Goal: Task Accomplishment & Management: Manage account settings

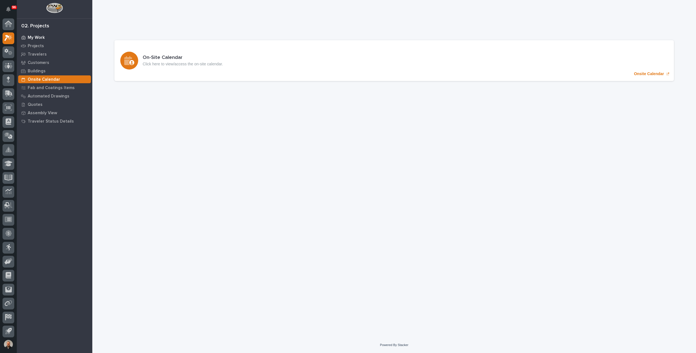
click at [38, 36] on p "My Work" at bounding box center [36, 37] width 17 height 5
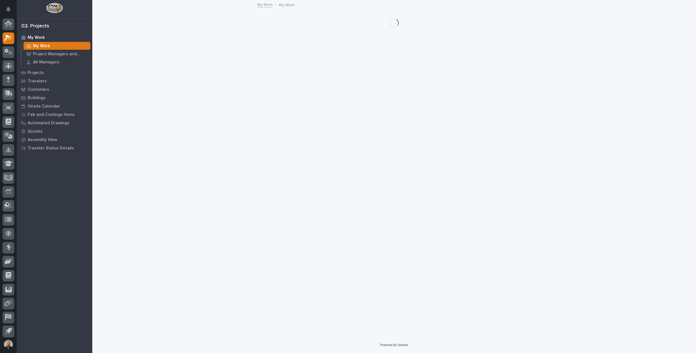
scroll to position [1, 0]
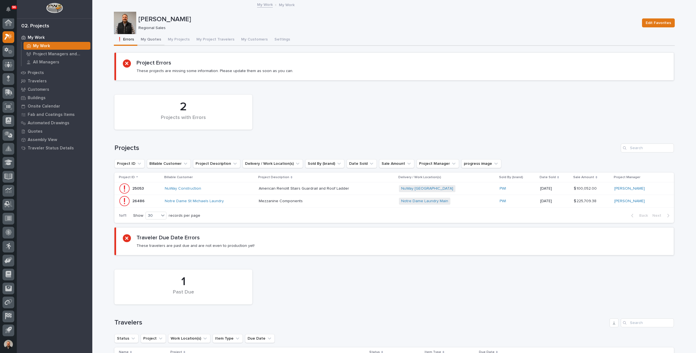
click at [151, 39] on button "My Quotes" at bounding box center [150, 40] width 27 height 12
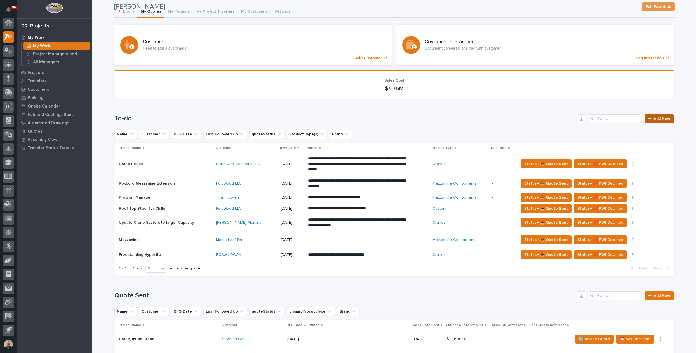
scroll to position [56, 0]
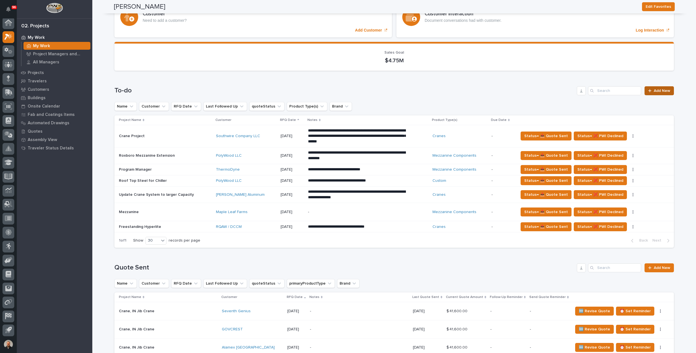
click at [657, 90] on span "Add New" at bounding box center [661, 91] width 16 height 4
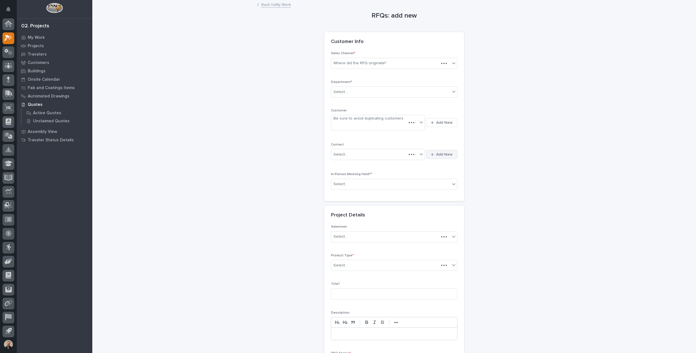
scroll to position [1, 0]
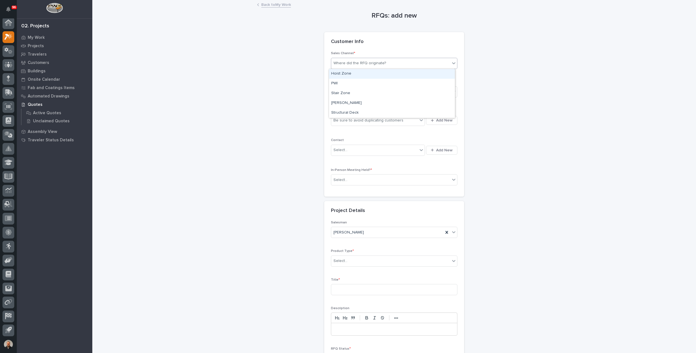
click at [366, 63] on div "Where did the RFQ originate?" at bounding box center [359, 63] width 53 height 6
click at [342, 82] on div "PWI" at bounding box center [392, 84] width 126 height 10
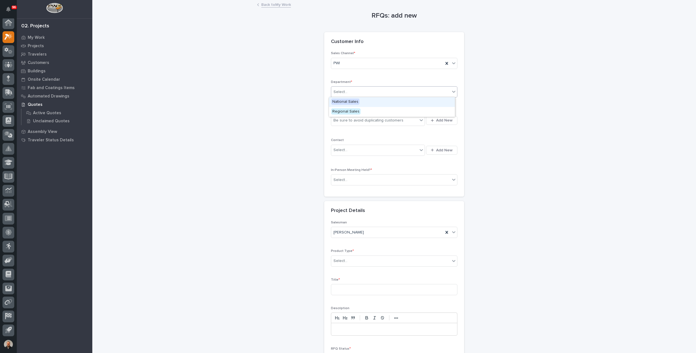
click at [344, 90] on div "Select..." at bounding box center [340, 92] width 14 height 6
click at [343, 112] on span "Regional Sales" at bounding box center [345, 111] width 29 height 6
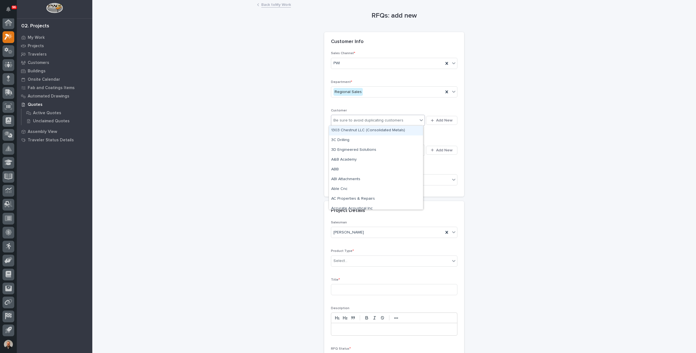
click at [342, 121] on div "Be sure to avoid duplicating customers" at bounding box center [368, 121] width 70 height 6
type input "***"
click at [364, 140] on div "Aluminum Trailer Corp" at bounding box center [376, 141] width 94 height 10
click at [343, 150] on div "Select..." at bounding box center [340, 150] width 14 height 6
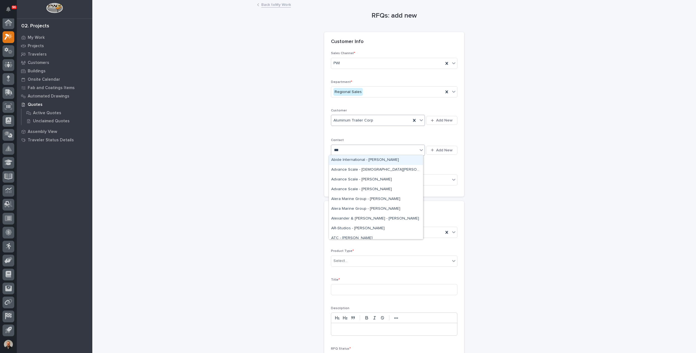
type input "****"
click at [355, 180] on div "ATC - [PERSON_NAME]" at bounding box center [376, 180] width 94 height 10
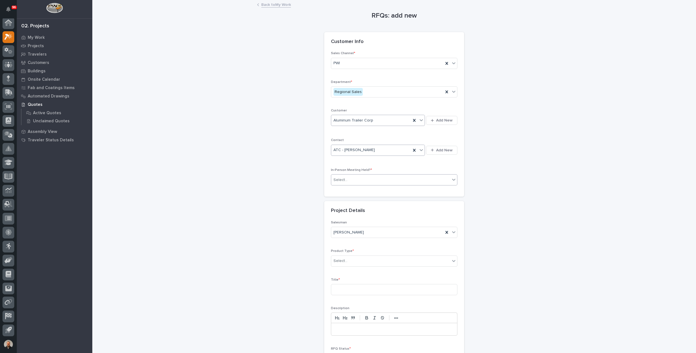
click at [352, 180] on div "Select..." at bounding box center [390, 180] width 119 height 9
click at [339, 189] on div "Yes" at bounding box center [392, 190] width 126 height 10
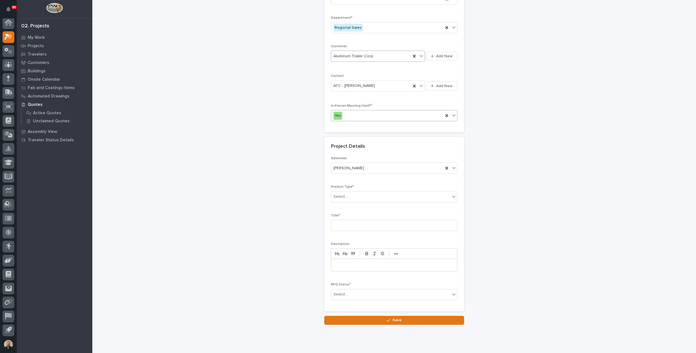
scroll to position [78, 0]
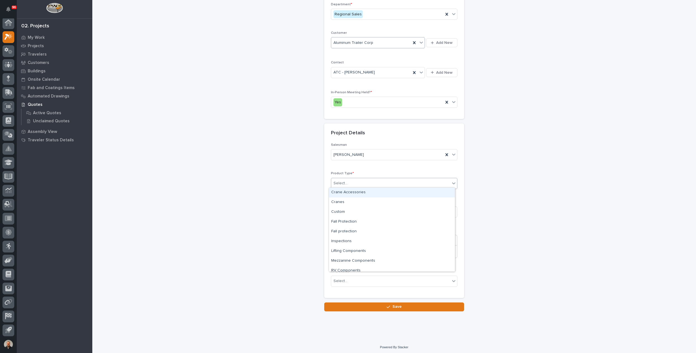
click at [348, 181] on input "text" at bounding box center [348, 183] width 1 height 5
click at [344, 198] on div "Custom" at bounding box center [392, 198] width 126 height 10
click at [344, 211] on input at bounding box center [394, 212] width 126 height 11
type input "Add Pneumatic Feet to Work Platform"
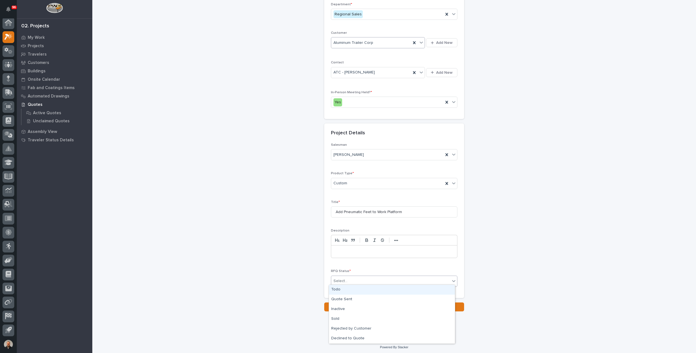
click at [343, 279] on div "Select..." at bounding box center [340, 281] width 14 height 6
click at [354, 299] on div "Quote Sent" at bounding box center [392, 300] width 126 height 10
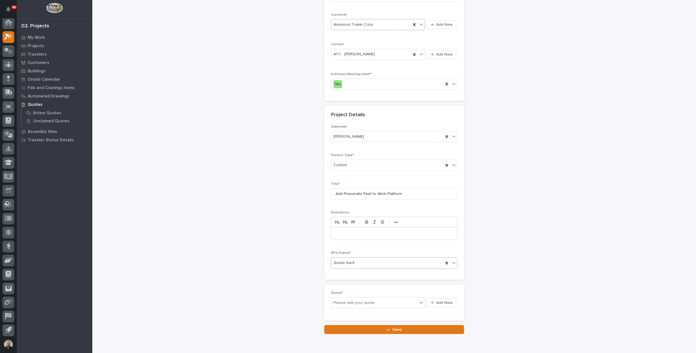
scroll to position [98, 0]
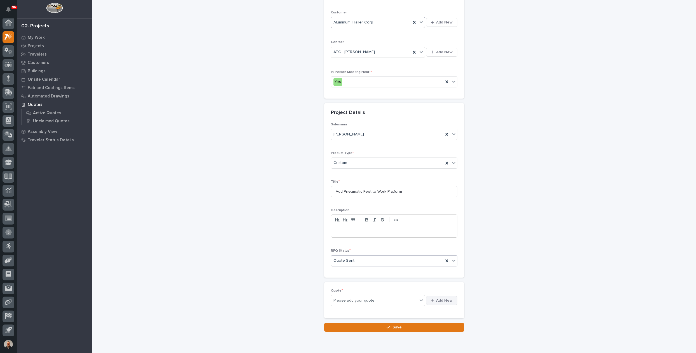
click at [439, 298] on span "Add New" at bounding box center [444, 300] width 16 height 5
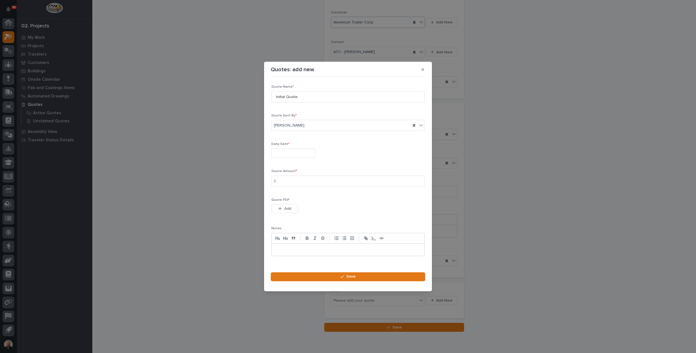
click at [283, 156] on input "text" at bounding box center [293, 154] width 44 height 10
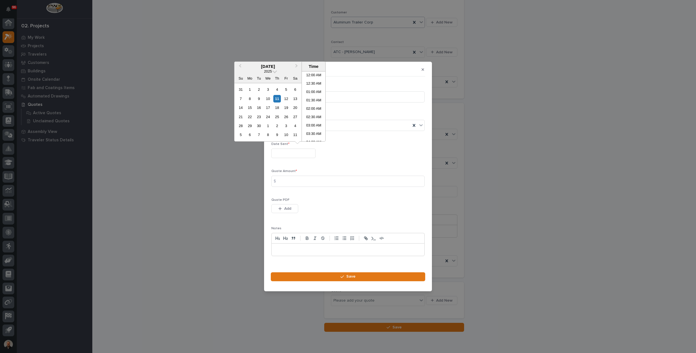
scroll to position [129, 0]
click at [312, 105] on li "09:30 AM" at bounding box center [314, 106] width 24 height 8
type input "**********"
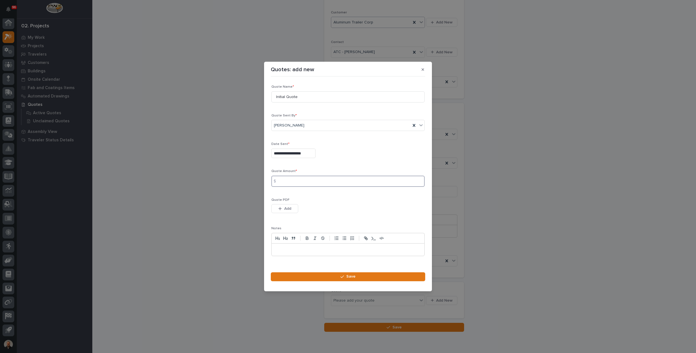
click at [284, 182] on input at bounding box center [347, 181] width 153 height 11
type input "3421.21"
click at [283, 208] on div "button" at bounding box center [281, 209] width 6 height 4
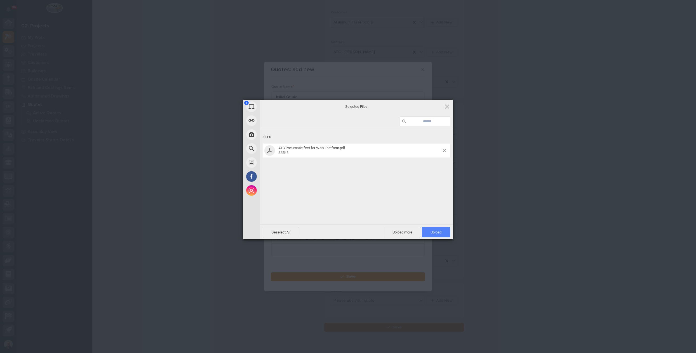
click at [437, 232] on span "Upload 1" at bounding box center [435, 232] width 11 height 4
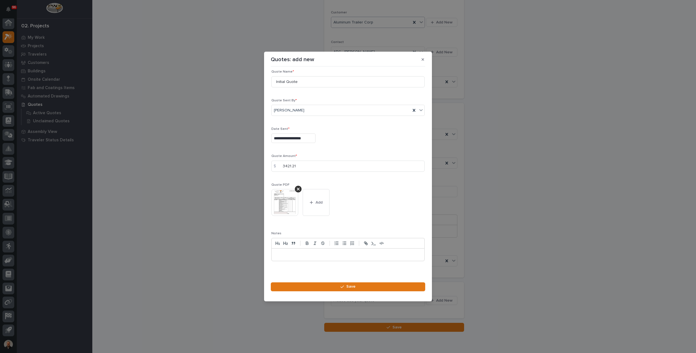
scroll to position [8, 0]
click at [351, 288] on span "Save" at bounding box center [350, 286] width 9 height 5
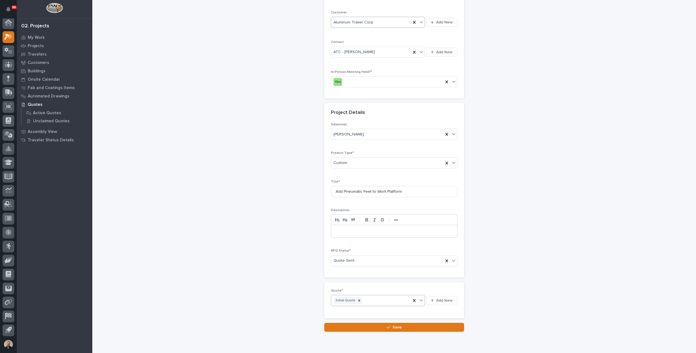
scroll to position [119, 0]
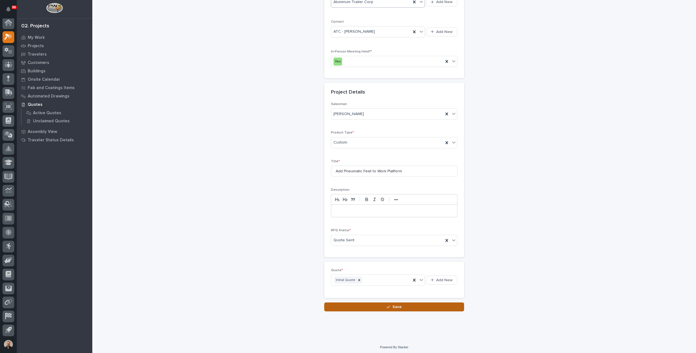
click at [392, 305] on span "Save" at bounding box center [396, 307] width 9 height 5
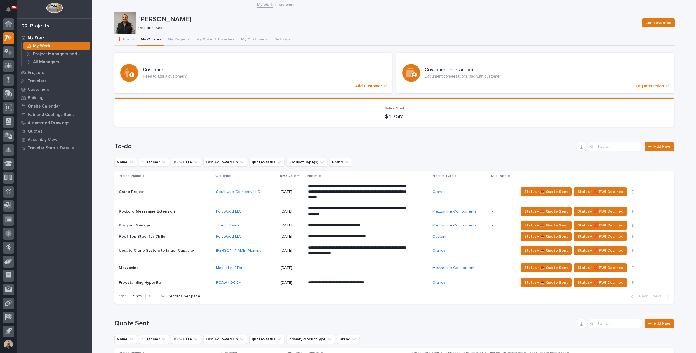
scroll to position [1, 0]
click at [126, 39] on button "❗ Errors" at bounding box center [125, 40] width 23 height 12
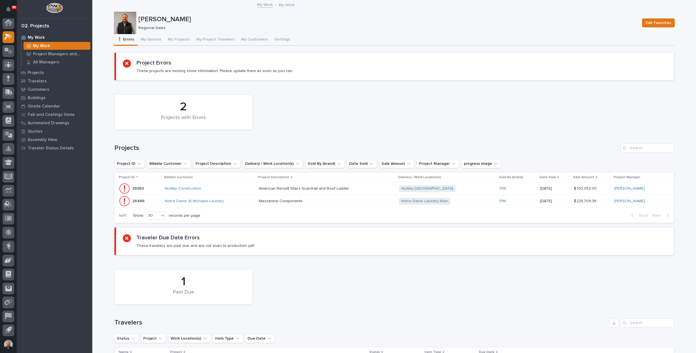
click at [138, 201] on p "26486" at bounding box center [138, 201] width 13 height 6
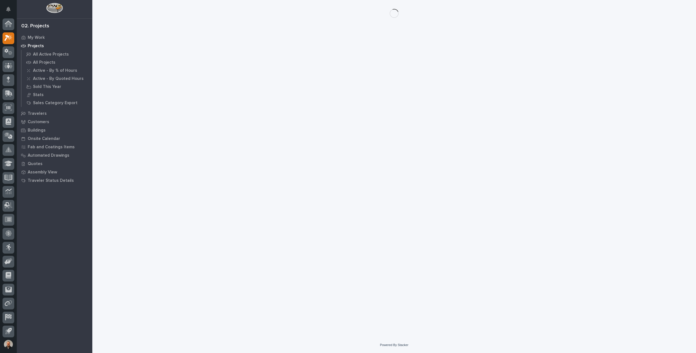
scroll to position [1, 0]
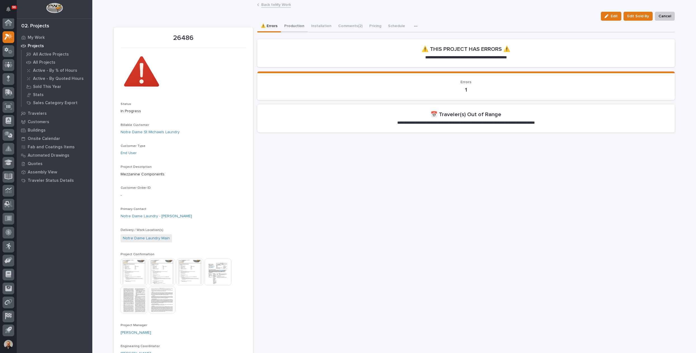
click at [291, 26] on button "Production" at bounding box center [294, 27] width 27 height 12
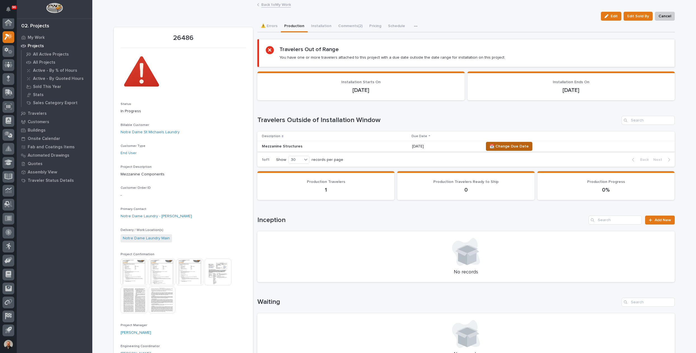
click at [512, 146] on span "📆 Change Due Date" at bounding box center [508, 146] width 39 height 7
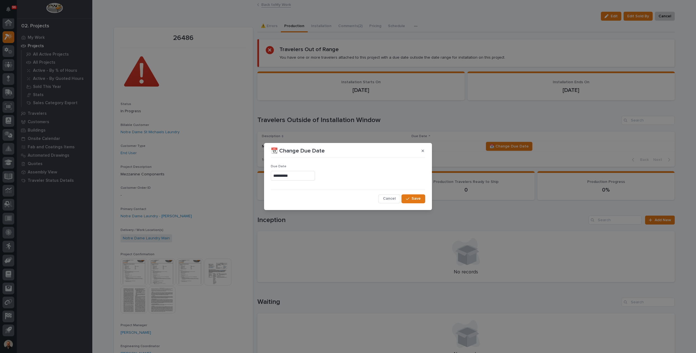
click at [288, 175] on input "**********" at bounding box center [293, 176] width 44 height 10
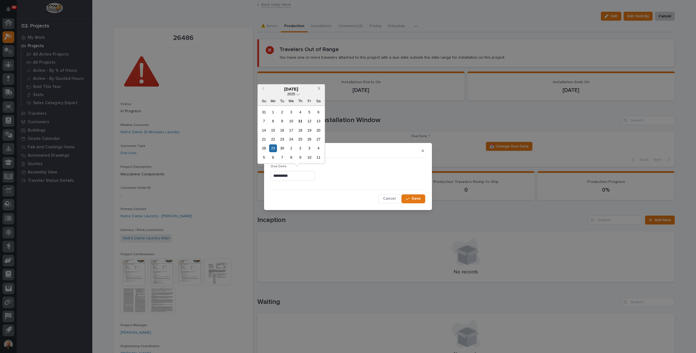
click at [321, 92] on button "Next Month" at bounding box center [319, 89] width 9 height 9
click at [273, 131] on div "13" at bounding box center [273, 131] width 8 height 8
type input "**********"
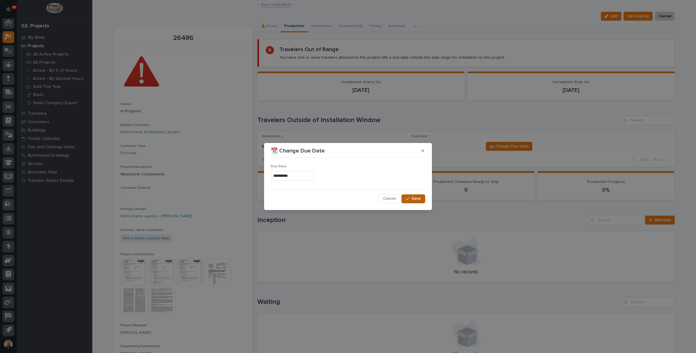
click at [413, 197] on span "Save" at bounding box center [415, 198] width 9 height 5
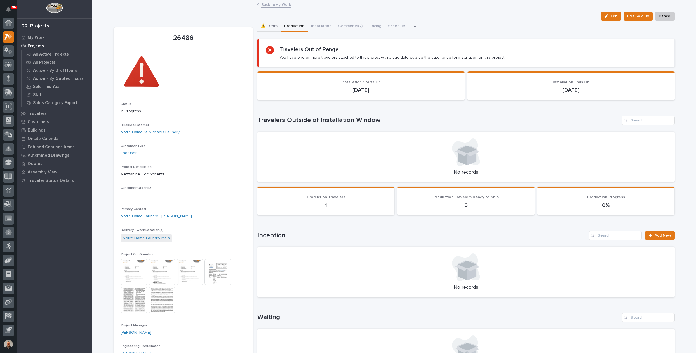
click at [268, 26] on button "⚠️ Errors" at bounding box center [268, 27] width 23 height 12
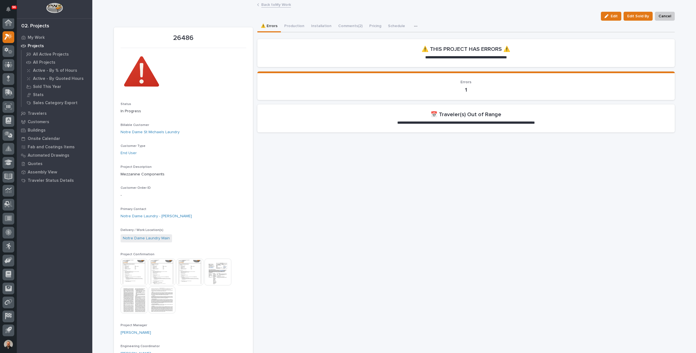
click at [264, 5] on link "Back to My Work" at bounding box center [276, 4] width 30 height 6
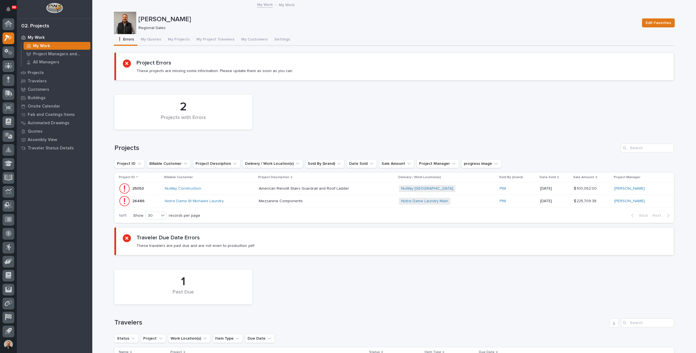
scroll to position [1, 0]
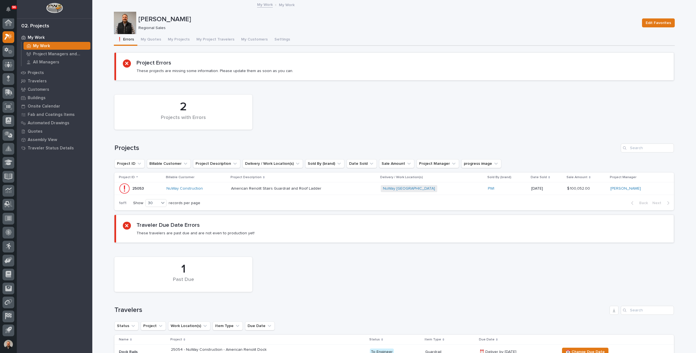
click at [134, 188] on p "25053" at bounding box center [138, 188] width 13 height 6
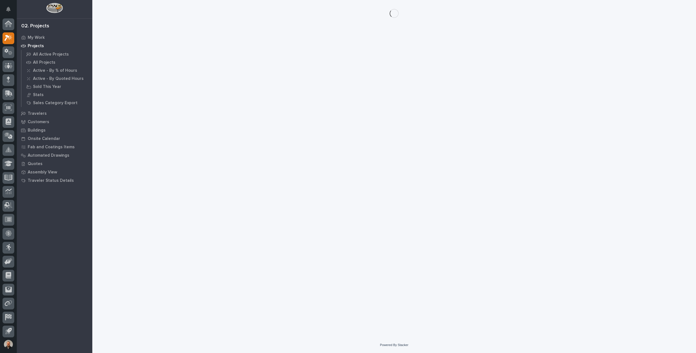
scroll to position [1, 0]
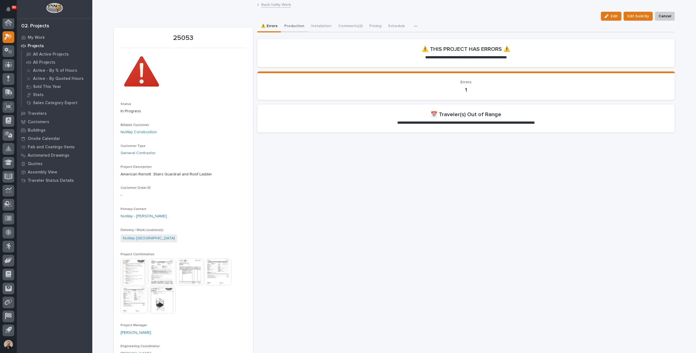
click at [289, 25] on button "Production" at bounding box center [294, 27] width 27 height 12
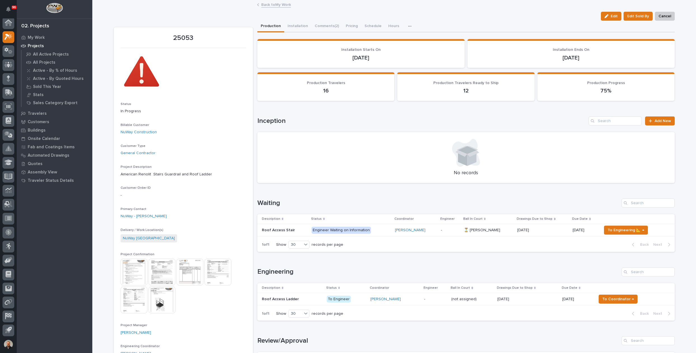
click at [276, 5] on link "Back to My Work" at bounding box center [276, 4] width 30 height 6
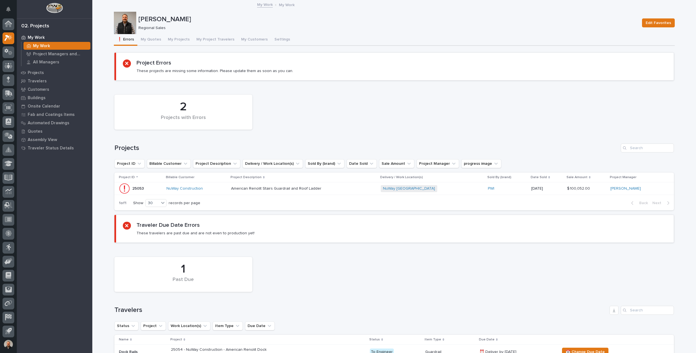
scroll to position [1, 0]
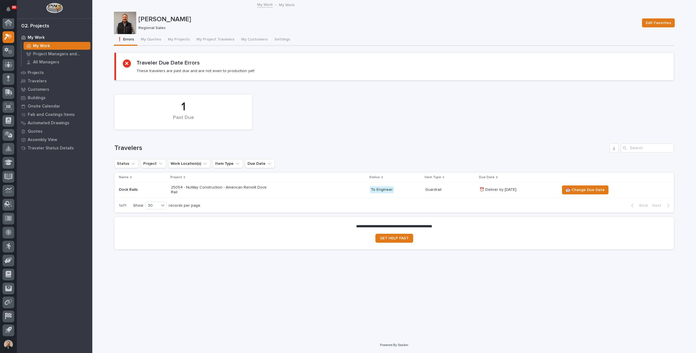
click at [128, 189] on p "Dock Rails" at bounding box center [143, 190] width 48 height 5
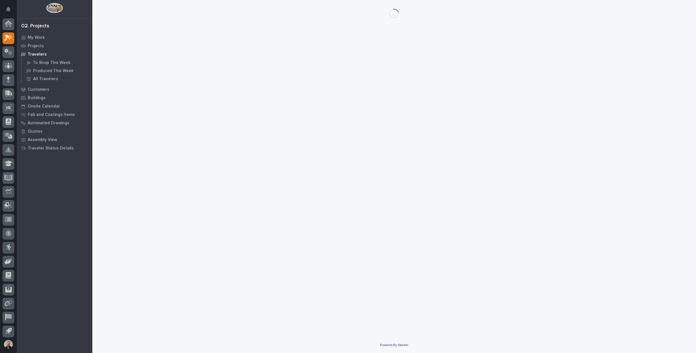
scroll to position [1, 0]
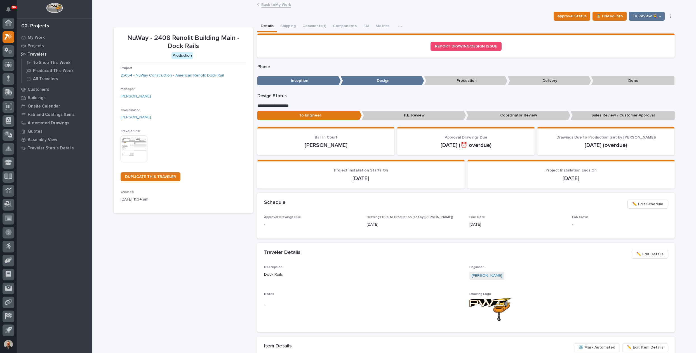
click at [273, 4] on link "Back to My Work" at bounding box center [276, 4] width 30 height 6
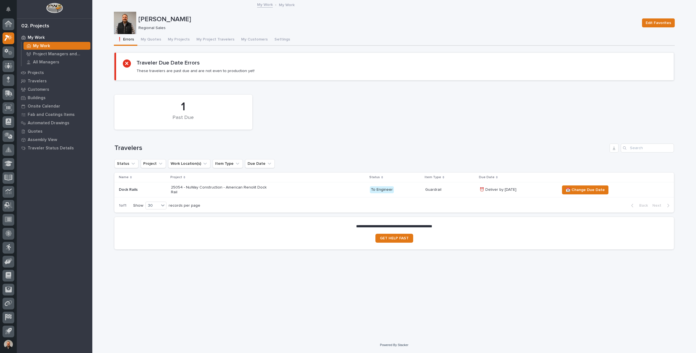
scroll to position [1, 0]
click at [588, 189] on span "📆 Change Due Date" at bounding box center [584, 190] width 39 height 7
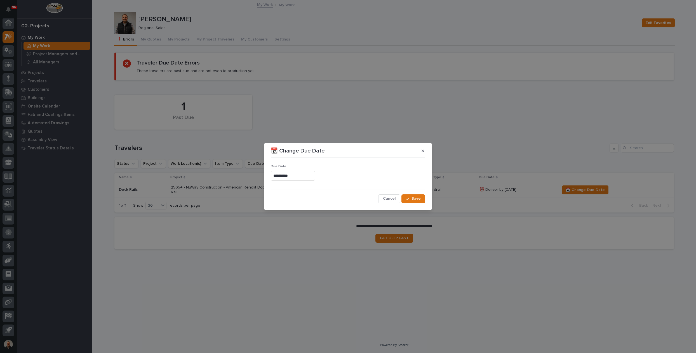
click at [286, 175] on input "**********" at bounding box center [293, 176] width 44 height 10
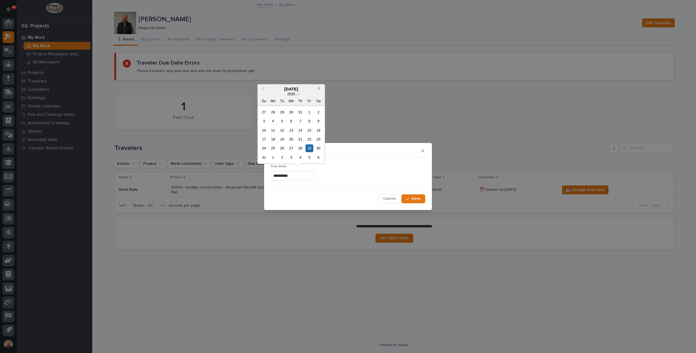
click at [319, 91] on button "Next Month" at bounding box center [319, 89] width 9 height 9
click at [282, 140] on div "21" at bounding box center [282, 140] width 8 height 8
type input "**********"
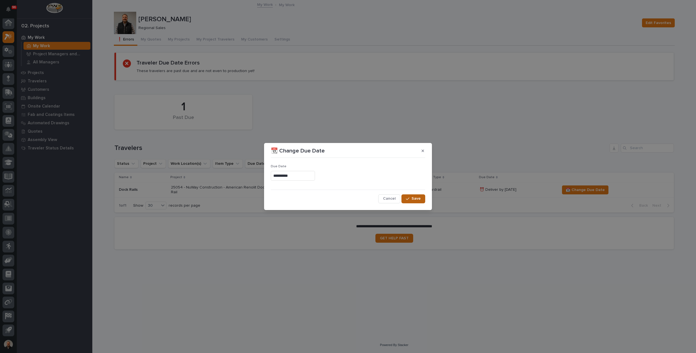
click at [420, 200] on span "Save" at bounding box center [415, 198] width 9 height 5
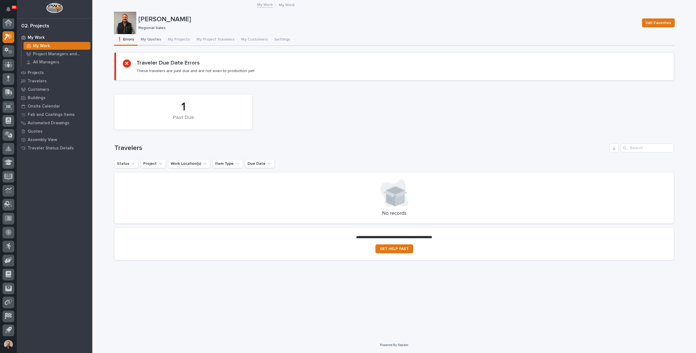
click at [154, 37] on button "My Quotes" at bounding box center [150, 40] width 27 height 12
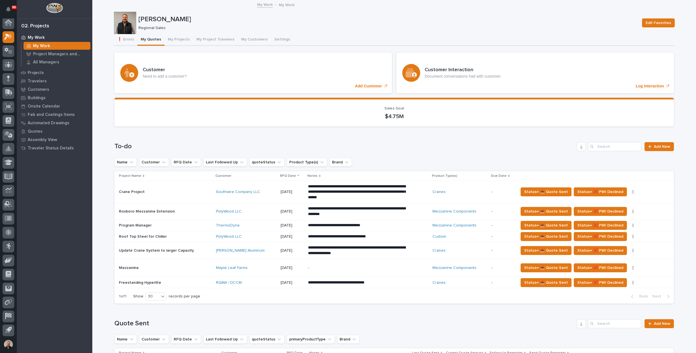
click at [263, 5] on link "My Work" at bounding box center [265, 4] width 16 height 6
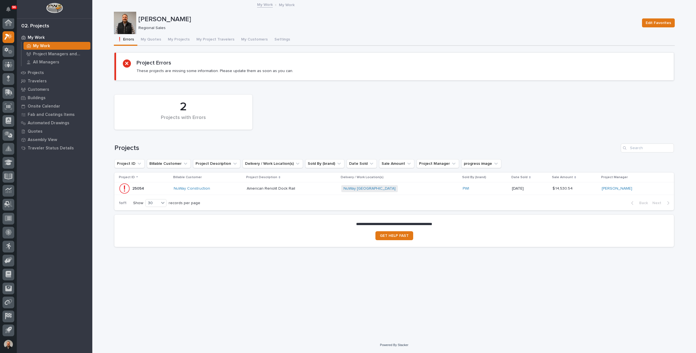
click at [136, 189] on p "25054" at bounding box center [138, 188] width 13 height 6
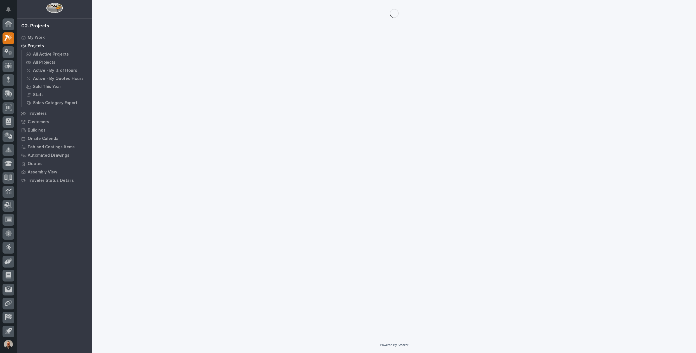
scroll to position [1, 0]
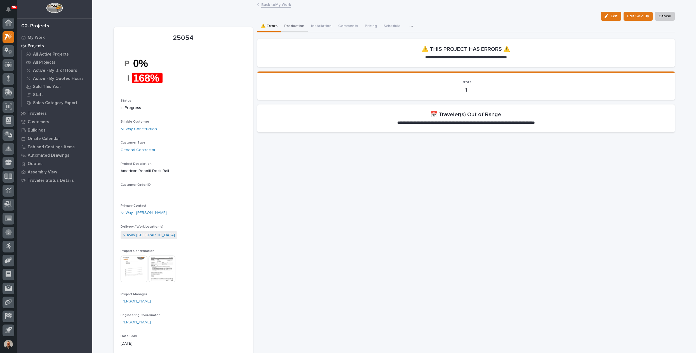
click at [294, 24] on button "Production" at bounding box center [294, 27] width 27 height 12
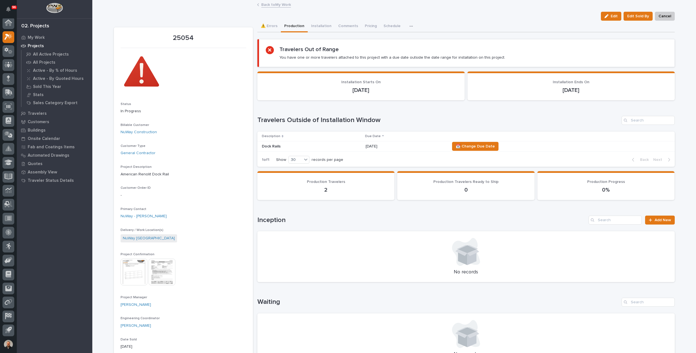
click at [125, 269] on img at bounding box center [134, 272] width 27 height 27
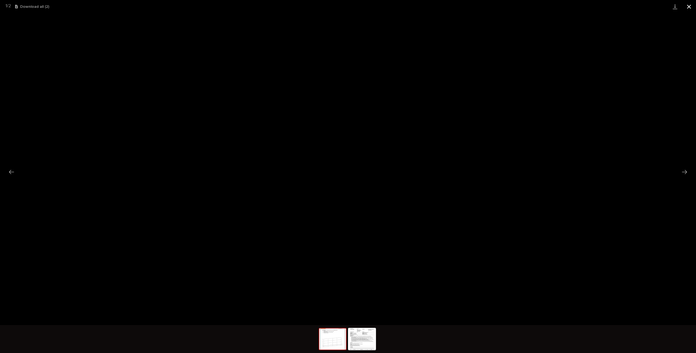
click at [690, 6] on button "Close gallery" at bounding box center [689, 6] width 14 height 13
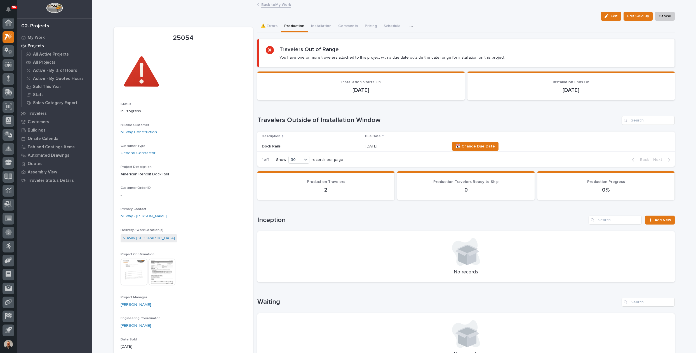
click at [262, 5] on link "Back to My Work" at bounding box center [276, 4] width 30 height 6
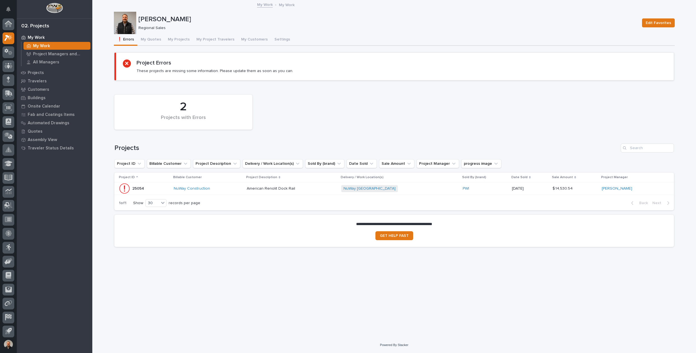
scroll to position [1, 0]
click at [176, 39] on button "My Projects" at bounding box center [178, 40] width 29 height 12
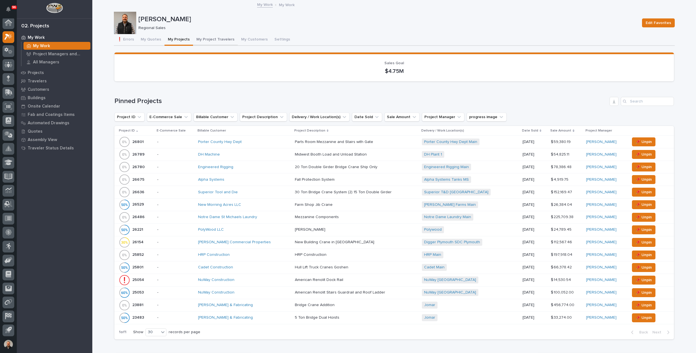
click at [215, 38] on button "My Project Travelers" at bounding box center [215, 40] width 45 height 12
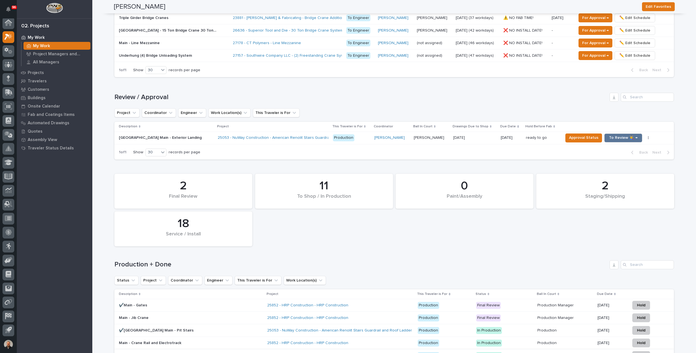
scroll to position [531, 0]
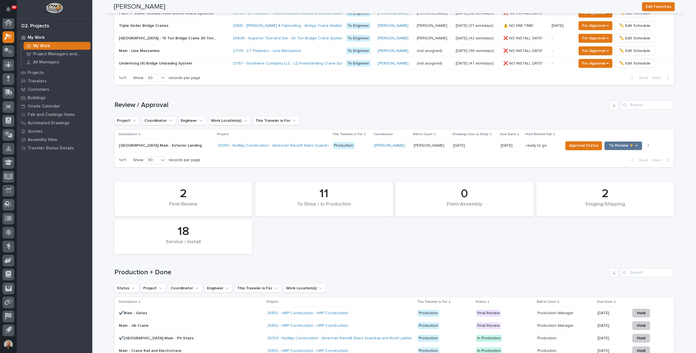
click at [147, 143] on p "[GEOGRAPHIC_DATA] Main - Exterior Landing" at bounding box center [161, 145] width 84 height 6
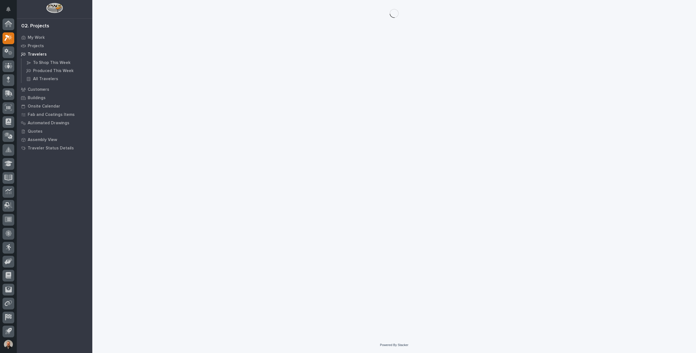
scroll to position [1, 0]
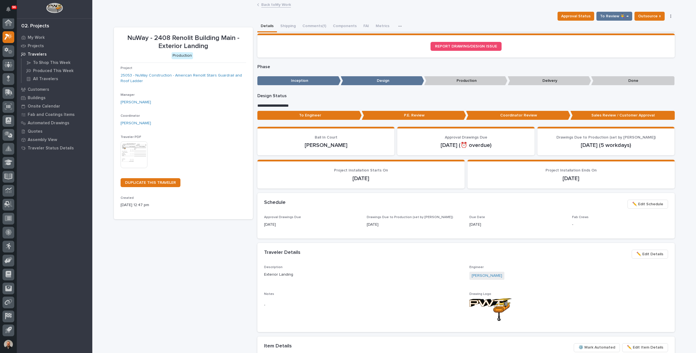
click at [267, 6] on link "Back to My Work" at bounding box center [276, 4] width 30 height 6
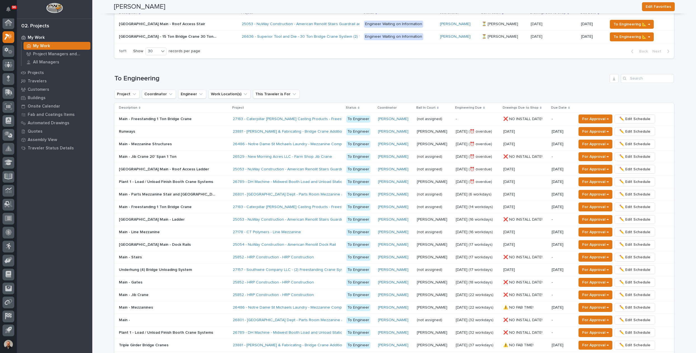
scroll to position [224, 0]
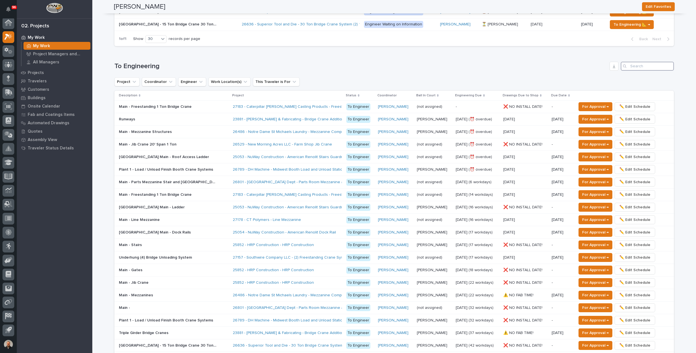
click at [640, 67] on input "Search" at bounding box center [646, 66] width 53 height 9
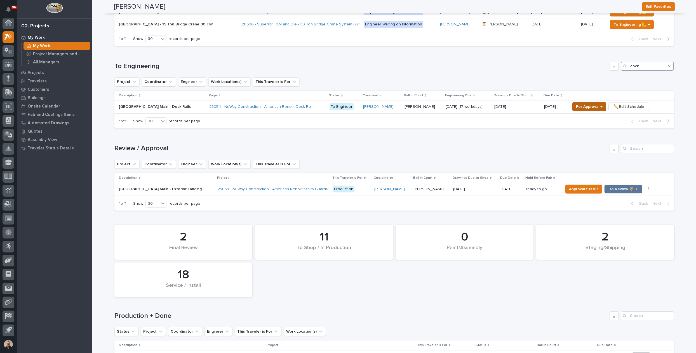
type input "dock"
click at [584, 106] on span "For Approval →" at bounding box center [589, 106] width 27 height 7
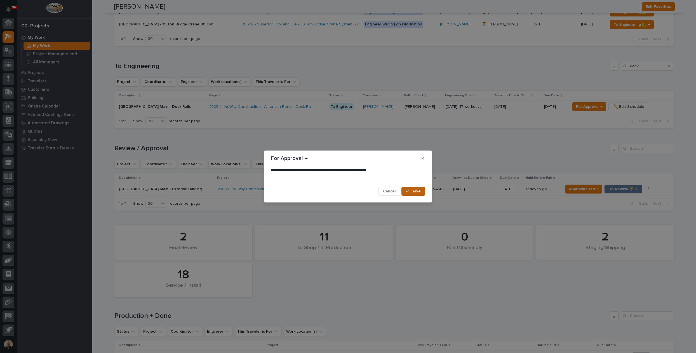
click at [412, 189] on span "Save" at bounding box center [415, 191] width 9 height 5
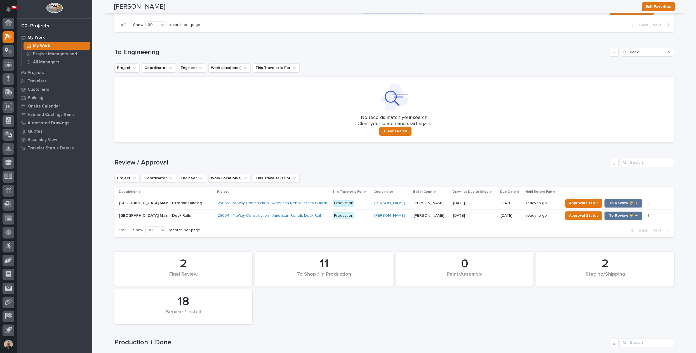
scroll to position [244, 0]
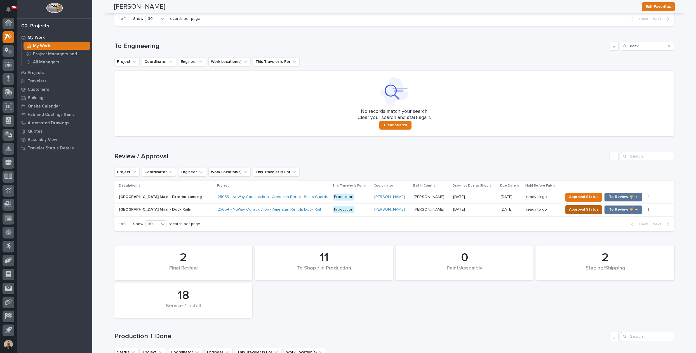
click at [578, 209] on span "Approval Status" at bounding box center [583, 209] width 29 height 7
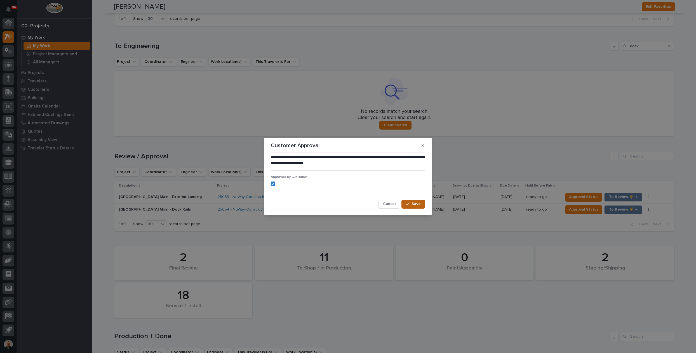
click at [416, 204] on span "Save" at bounding box center [415, 204] width 9 height 5
